Goal: Use online tool/utility: Utilize a website feature to perform a specific function

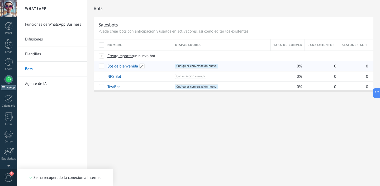
click at [121, 67] on link "Bot de bienvenida" at bounding box center [123, 66] width 31 height 5
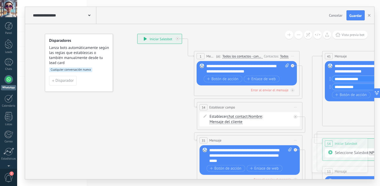
click at [89, 16] on use at bounding box center [89, 16] width 2 height 2
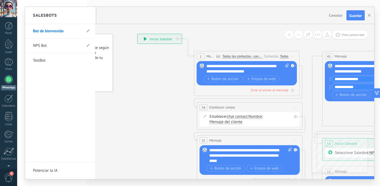
click at [40, 47] on link "NPS Bot" at bounding box center [57, 45] width 49 height 15
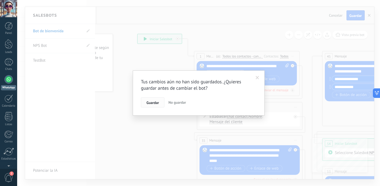
click at [157, 102] on span "Guardar" at bounding box center [153, 103] width 12 height 4
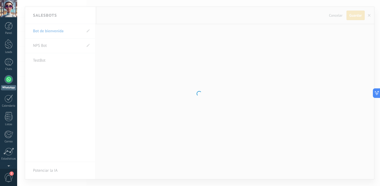
type input "*******"
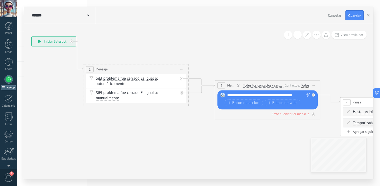
drag, startPoint x: 284, startPoint y: 146, endPoint x: 179, endPoint y: 119, distance: 108.4
click at [183, 69] on icon at bounding box center [182, 69] width 3 height 1
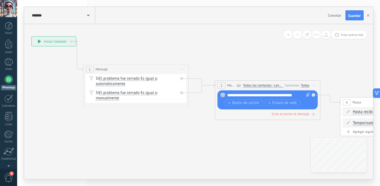
click at [315, 87] on span "Iniciar vista previa aquí Cambiar nombre Duplicar [GEOGRAPHIC_DATA]" at bounding box center [314, 85] width 8 height 8
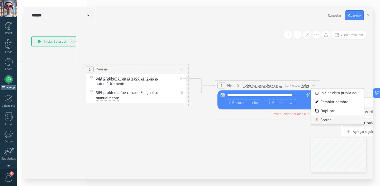
click at [320, 122] on div "Borrar" at bounding box center [338, 119] width 52 height 9
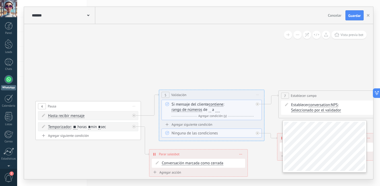
click at [369, 159] on div "**********" at bounding box center [199, 101] width 350 height 155
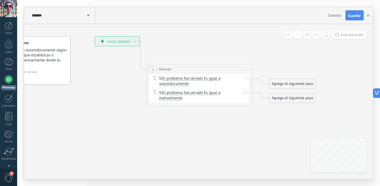
click at [222, 68] on div "1 Mensaje ******* Iniciar vista previa aquí" at bounding box center [199, 69] width 105 height 10
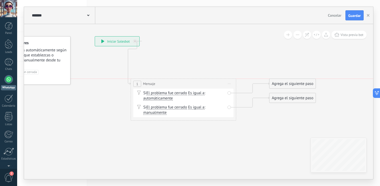
drag, startPoint x: 234, startPoint y: 69, endPoint x: 219, endPoint y: 82, distance: 20.6
click at [219, 82] on div "1 Mensaje ******* Iniciar vista previa aquí" at bounding box center [183, 84] width 105 height 10
click at [230, 85] on span "Iniciar vista previa aquí" at bounding box center [229, 84] width 8 height 8
click at [206, 85] on div "1 Mensaje ******* Iniciar vista previa aquí" at bounding box center [183, 84] width 105 height 10
click at [190, 95] on span "Es igual a Es igual a Es igual a Es igual a" at bounding box center [196, 92] width 16 height 5
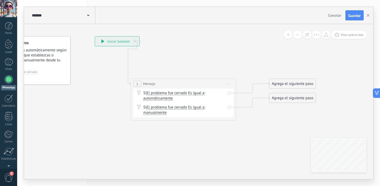
click at [139, 92] on icon at bounding box center [139, 92] width 4 height 4
click at [228, 94] on div "Si El problema fue cerrado El problema fue cerrado El problema fue cerrado El p…" at bounding box center [183, 96] width 100 height 14
click at [202, 94] on span "Es igual a" at bounding box center [196, 93] width 16 height 4
click at [202, 94] on button "Es igual a" at bounding box center [219, 93] width 66 height 10
click at [213, 103] on div "Si El problema fue cerrado El problema fue cerrado El problema fue cerrado El p…" at bounding box center [183, 110] width 100 height 14
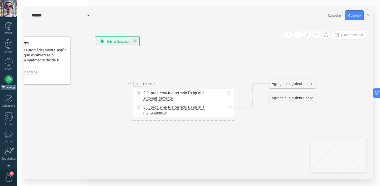
click at [158, 82] on div "1 Mensaje ******* Iniciar vista previa aquí" at bounding box center [183, 84] width 105 height 10
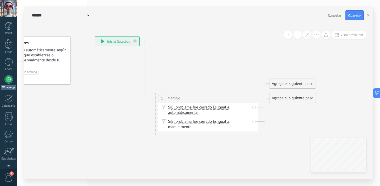
drag, startPoint x: 158, startPoint y: 82, endPoint x: 183, endPoint y: 95, distance: 28.4
click at [183, 95] on div "1 Mensaje ******* Iniciar vista previa aquí" at bounding box center [208, 98] width 105 height 10
click at [146, 84] on icon at bounding box center [144, 70] width 21 height 58
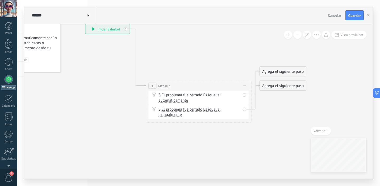
click at [223, 106] on div "Si El problema fue cerrado El problema fue cerrado El problema fue cerrado El p…" at bounding box center [199, 112] width 100 height 14
click at [245, 109] on div "Si El problema fue cerrado El problema fue cerrado El problema fue cerrado El p…" at bounding box center [199, 112] width 100 height 14
click at [244, 94] on div "Si El problema fue cerrado El problema fue cerrado El problema fue cerrado El p…" at bounding box center [199, 98] width 100 height 14
click at [125, 29] on icon at bounding box center [126, 29] width 2 height 2
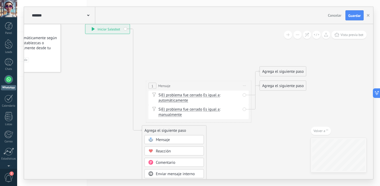
click at [246, 86] on span "Iniciar vista previa aquí" at bounding box center [245, 86] width 8 height 8
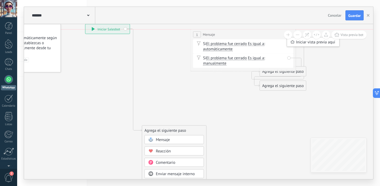
drag, startPoint x: 221, startPoint y: 84, endPoint x: 266, endPoint y: 36, distance: 66.2
click at [266, 35] on div "1 Mensaje ******* Iniciar vista previa aquí" at bounding box center [243, 35] width 105 height 10
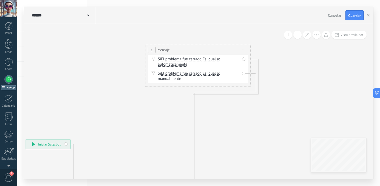
drag, startPoint x: 205, startPoint y: 146, endPoint x: 219, endPoint y: 46, distance: 100.3
click at [219, 45] on div "1 Mensaje ******* Iniciar vista previa aquí" at bounding box center [198, 50] width 105 height 10
click at [244, 57] on div "Si El problema fue cerrado El problema fue cerrado El problema fue cerrado El p…" at bounding box center [198, 60] width 100 height 14
click at [259, 82] on icon at bounding box center [225, 126] width 67 height 138
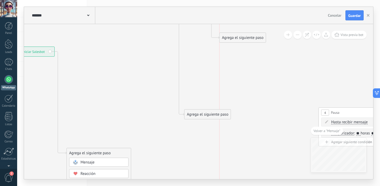
drag, startPoint x: 221, startPoint y: 103, endPoint x: 229, endPoint y: 94, distance: 12.0
click at [255, 40] on div "Agrega el siguiente paso" at bounding box center [243, 37] width 46 height 9
drag, startPoint x: 225, startPoint y: 114, endPoint x: 259, endPoint y: 56, distance: 67.0
click at [259, 56] on div "Agrega el siguiente paso" at bounding box center [243, 57] width 46 height 9
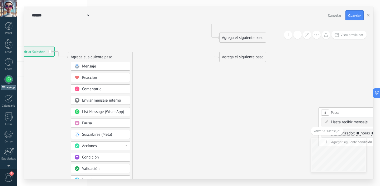
drag, startPoint x: 95, startPoint y: 153, endPoint x: 96, endPoint y: 59, distance: 94.6
click at [96, 59] on div "Agrega el siguiente paso" at bounding box center [100, 57] width 64 height 9
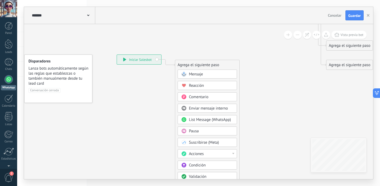
click at [231, 76] on div "Mensaje" at bounding box center [211, 74] width 44 height 5
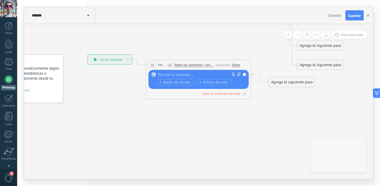
click at [192, 75] on div at bounding box center [198, 74] width 78 height 5
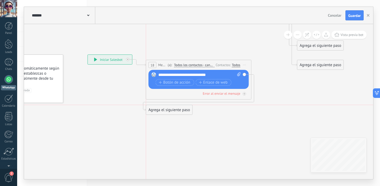
drag, startPoint x: 287, startPoint y: 82, endPoint x: 163, endPoint y: 109, distance: 127.5
click at [163, 109] on div "Agrega el siguiente paso" at bounding box center [169, 109] width 46 height 9
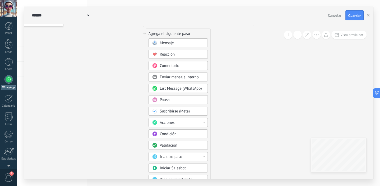
click at [186, 123] on div "Acciones" at bounding box center [182, 122] width 44 height 5
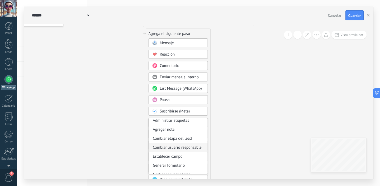
scroll to position [3, 0]
click at [191, 155] on div "Establecer campo" at bounding box center [178, 155] width 59 height 9
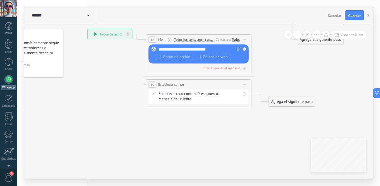
click at [193, 94] on span "chat contact" at bounding box center [186, 94] width 21 height 4
click at [193, 94] on button "chat contact" at bounding box center [206, 94] width 66 height 10
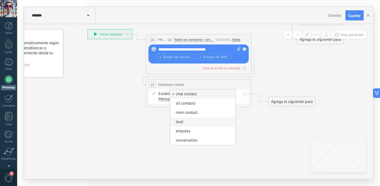
click at [198, 122] on span "lead" at bounding box center [202, 121] width 64 height 5
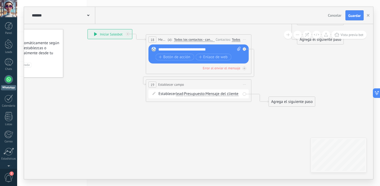
click at [202, 96] on div "Establecer lead chat contact all contacts main contact lead empresa conversatio…" at bounding box center [200, 93] width 82 height 5
click at [202, 95] on span "Presupuesto" at bounding box center [194, 94] width 21 height 4
click at [202, 95] on button "Presupuesto" at bounding box center [215, 94] width 66 height 10
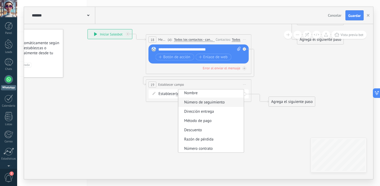
scroll to position [0, 0]
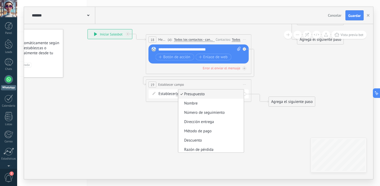
click at [180, 95] on span "Presupuesto" at bounding box center [210, 93] width 64 height 5
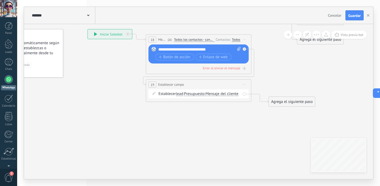
click at [179, 94] on span "lead" at bounding box center [179, 94] width 7 height 4
click at [179, 94] on button "lead" at bounding box center [206, 94] width 66 height 10
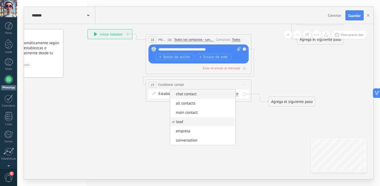
click at [216, 95] on span "chat contact" at bounding box center [202, 93] width 64 height 5
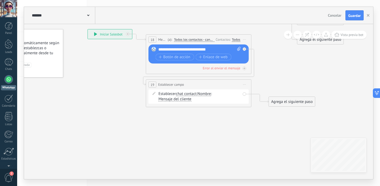
click at [214, 95] on div "Establecer chat contact chat contact all contacts main contact lead empresa con…" at bounding box center [200, 96] width 82 height 11
click at [210, 94] on span "Nombre" at bounding box center [204, 94] width 13 height 4
click at [210, 94] on button "Nombre" at bounding box center [228, 94] width 66 height 10
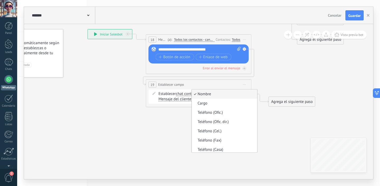
click at [185, 105] on div "**********" at bounding box center [199, 93] width 106 height 28
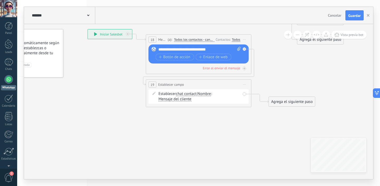
click at [184, 95] on span "chat contact" at bounding box center [186, 94] width 21 height 4
click at [184, 95] on button "chat contact" at bounding box center [206, 94] width 66 height 10
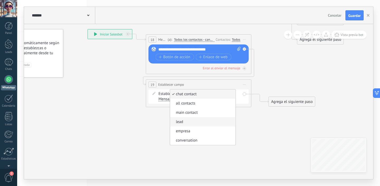
click at [220, 120] on span "lead" at bounding box center [202, 121] width 64 height 5
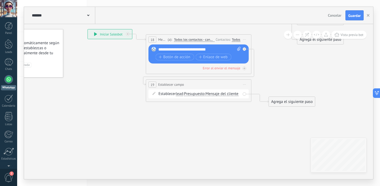
click at [199, 94] on span "Presupuesto" at bounding box center [194, 94] width 21 height 4
click at [199, 94] on button "Presupuesto" at bounding box center [215, 94] width 66 height 10
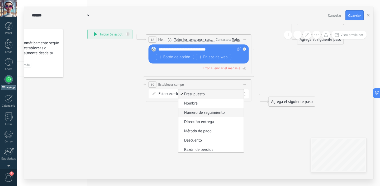
click at [232, 112] on span "Número de seguimiento" at bounding box center [210, 112] width 64 height 5
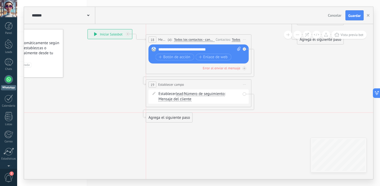
drag, startPoint x: 288, startPoint y: 103, endPoint x: 166, endPoint y: 117, distance: 123.1
click at [166, 117] on div "Agrega el siguiente paso" at bounding box center [169, 117] width 46 height 9
click at [185, 125] on div "Mensaje" at bounding box center [182, 126] width 44 height 5
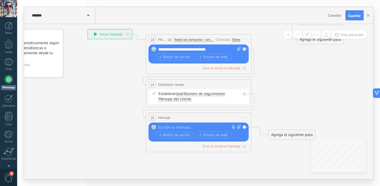
click at [207, 127] on div at bounding box center [198, 127] width 78 height 5
drag, startPoint x: 232, startPoint y: 127, endPoint x: 159, endPoint y: 128, distance: 73.2
click at [159, 128] on div "**********" at bounding box center [200, 127] width 83 height 5
click at [184, 136] on span "Botón de acción" at bounding box center [175, 135] width 32 height 4
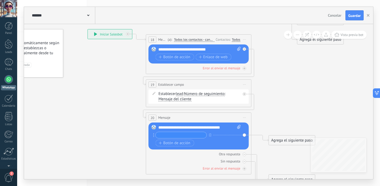
click at [184, 137] on input "text" at bounding box center [181, 135] width 51 height 6
type input "**"
click at [185, 145] on button "Botón de acción" at bounding box center [175, 143] width 39 height 7
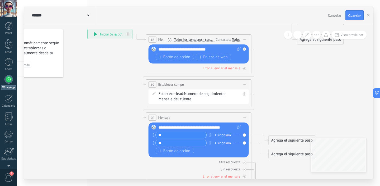
type input "**"
click at [177, 135] on input "**" at bounding box center [181, 135] width 51 height 6
type input "**"
